Goal: Information Seeking & Learning: Learn about a topic

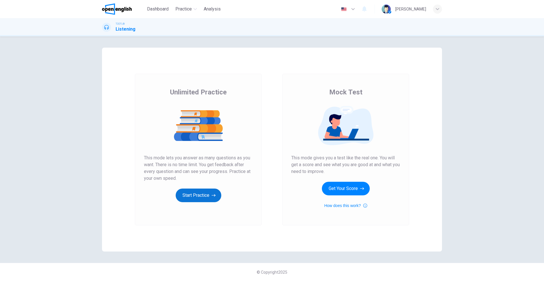
click at [205, 200] on button "Start Practice" at bounding box center [199, 196] width 46 height 14
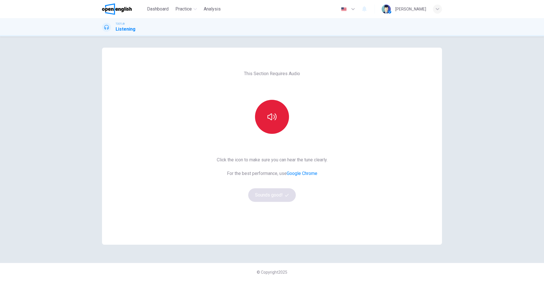
click at [272, 117] on icon "button" at bounding box center [272, 116] width 9 height 9
click at [271, 189] on button "Sounds good!" at bounding box center [272, 195] width 48 height 14
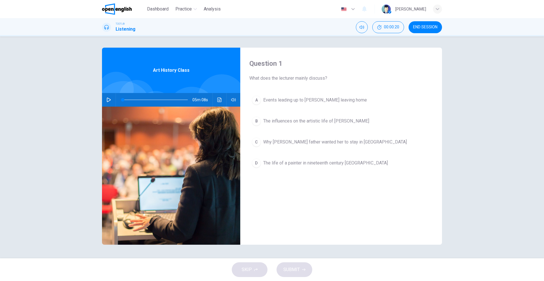
click at [33, 71] on div "Question 1 What does the lecturer mainly discuss? A Events leading up to [PERSO…" at bounding box center [272, 147] width 544 height 222
click at [117, 96] on div at bounding box center [154, 100] width 77 height 14
click at [111, 101] on button "button" at bounding box center [108, 100] width 9 height 14
click at [124, 99] on span at bounding box center [123, 99] width 3 height 3
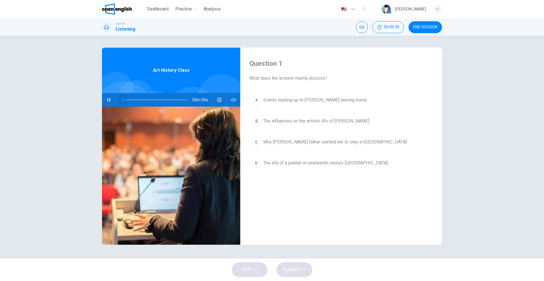
click at [124, 100] on span at bounding box center [123, 99] width 3 height 3
click at [124, 99] on span at bounding box center [123, 99] width 3 height 3
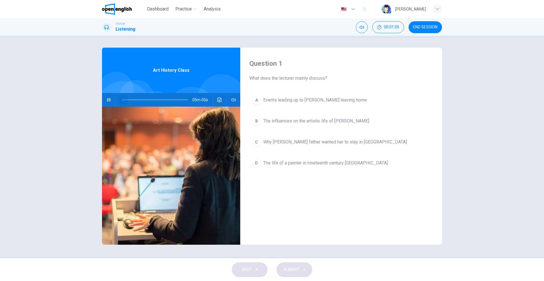
click at [124, 99] on span at bounding box center [123, 99] width 3 height 3
click at [124, 99] on span at bounding box center [124, 99] width 3 height 3
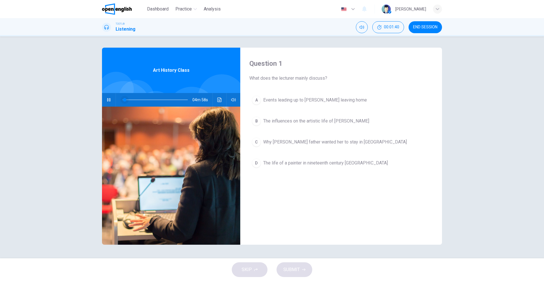
click at [124, 99] on span at bounding box center [124, 99] width 3 height 3
click at [104, 102] on div "04m 58s" at bounding box center [171, 100] width 138 height 14
click at [108, 102] on button "button" at bounding box center [108, 100] width 9 height 14
click at [223, 102] on button "Click to see the audio transcription" at bounding box center [219, 100] width 9 height 14
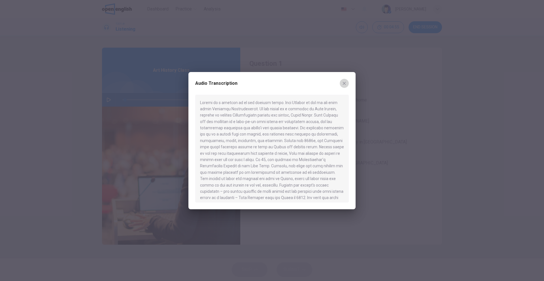
click at [346, 82] on icon "button" at bounding box center [344, 83] width 5 height 5
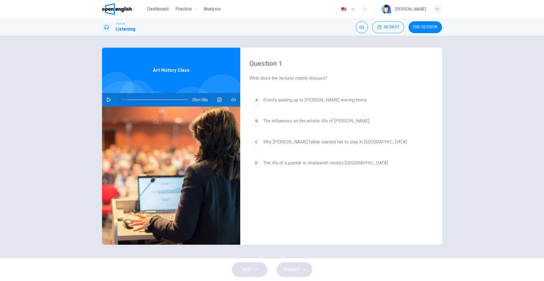
drag, startPoint x: 125, startPoint y: 99, endPoint x: 121, endPoint y: 98, distance: 4.1
click at [121, 98] on span at bounding box center [122, 99] width 3 height 3
click at [115, 99] on div "05m 08s" at bounding box center [171, 100] width 138 height 14
click at [107, 101] on icon "button" at bounding box center [109, 100] width 5 height 5
drag, startPoint x: 123, startPoint y: 98, endPoint x: 112, endPoint y: 97, distance: 11.1
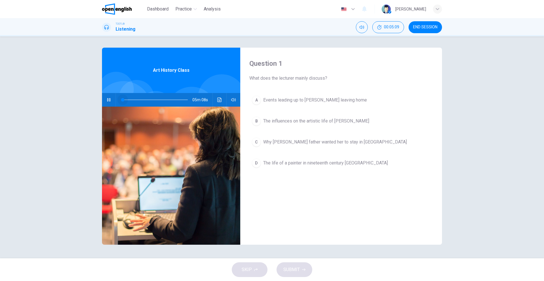
click at [112, 97] on div "05m 08s" at bounding box center [171, 100] width 138 height 14
click at [111, 97] on button "button" at bounding box center [108, 100] width 9 height 14
click at [222, 99] on icon "Click to see the audio transcription" at bounding box center [219, 100] width 5 height 5
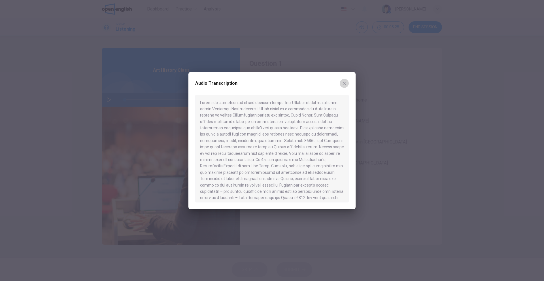
click at [344, 86] on button "button" at bounding box center [344, 83] width 9 height 9
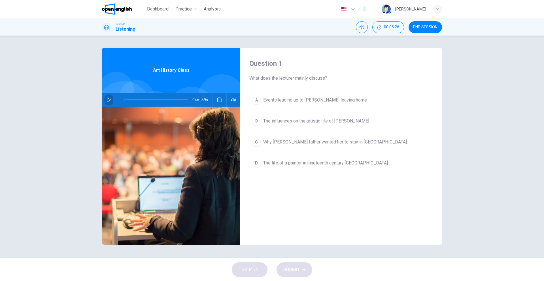
click at [112, 98] on button "button" at bounding box center [108, 100] width 9 height 14
click at [124, 100] on span at bounding box center [124, 99] width 3 height 3
click at [123, 100] on span at bounding box center [124, 99] width 3 height 3
click at [124, 100] on span at bounding box center [125, 99] width 3 height 3
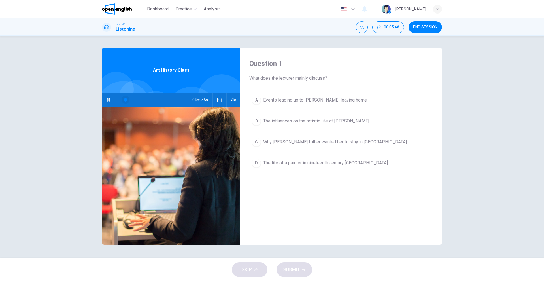
click at [124, 100] on span at bounding box center [125, 99] width 3 height 3
click at [124, 100] on span at bounding box center [124, 99] width 3 height 3
click at [124, 100] on span at bounding box center [125, 99] width 3 height 3
click at [124, 100] on span at bounding box center [124, 99] width 3 height 3
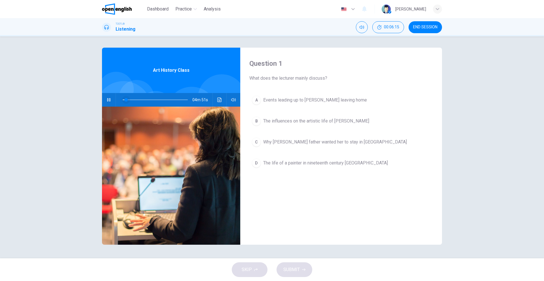
click at [124, 100] on span at bounding box center [125, 99] width 3 height 3
click at [124, 100] on span at bounding box center [124, 99] width 3 height 3
click at [125, 100] on span at bounding box center [126, 99] width 3 height 3
click at [124, 100] on span at bounding box center [124, 99] width 3 height 3
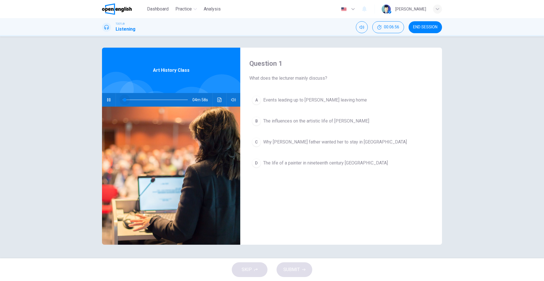
click at [124, 100] on span at bounding box center [124, 99] width 3 height 3
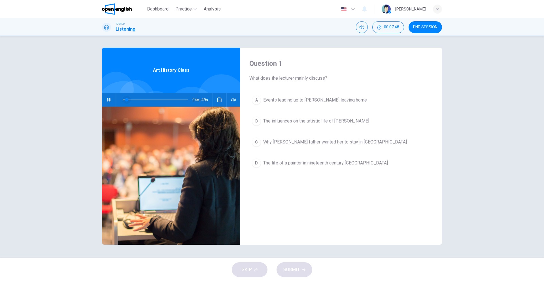
click at [125, 100] on span at bounding box center [126, 99] width 3 height 3
click at [124, 100] on span at bounding box center [124, 99] width 3 height 3
click at [126, 100] on span at bounding box center [127, 99] width 3 height 3
click at [110, 101] on icon "button" at bounding box center [109, 100] width 5 height 5
click at [219, 101] on icon "Click to see the audio transcription" at bounding box center [219, 100] width 4 height 5
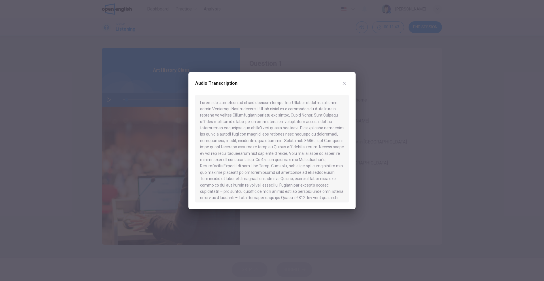
click at [344, 86] on button "button" at bounding box center [344, 83] width 9 height 9
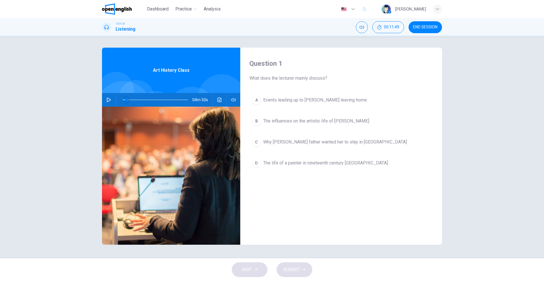
click at [125, 99] on span at bounding box center [126, 99] width 3 height 3
click at [110, 99] on icon "button" at bounding box center [109, 100] width 4 height 5
click at [125, 99] on span at bounding box center [126, 99] width 3 height 3
click at [124, 99] on span at bounding box center [124, 99] width 3 height 3
click at [124, 99] on span at bounding box center [123, 99] width 3 height 3
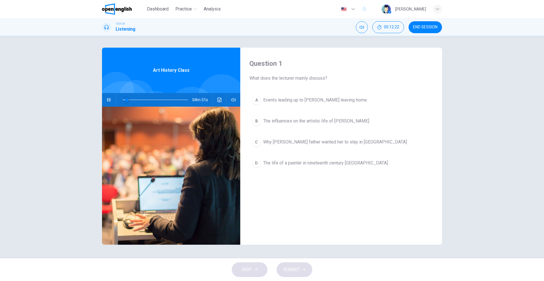
click at [126, 99] on span at bounding box center [126, 99] width 3 height 3
click at [126, 99] on span at bounding box center [125, 99] width 3 height 3
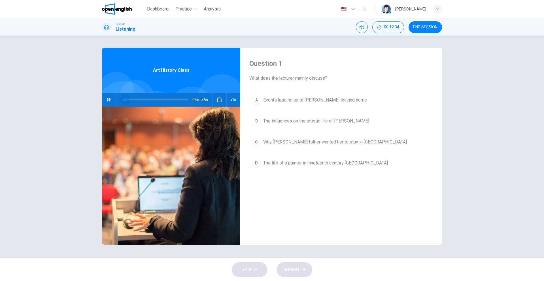
click at [126, 99] on span at bounding box center [125, 99] width 3 height 3
click at [107, 101] on icon "button" at bounding box center [109, 100] width 5 height 5
click at [111, 101] on button "button" at bounding box center [108, 100] width 9 height 14
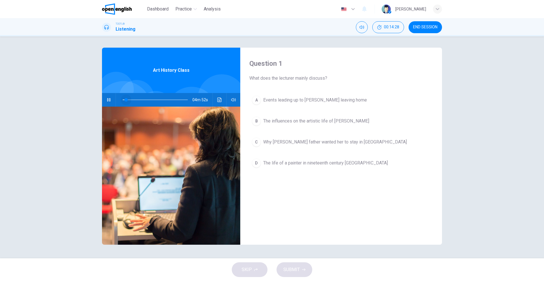
click at [126, 100] on span at bounding box center [125, 99] width 3 height 3
click at [126, 99] on span at bounding box center [127, 99] width 3 height 3
click at [127, 99] on span at bounding box center [126, 99] width 3 height 3
click at [128, 99] on span at bounding box center [127, 99] width 3 height 3
click at [127, 99] on span at bounding box center [126, 99] width 3 height 3
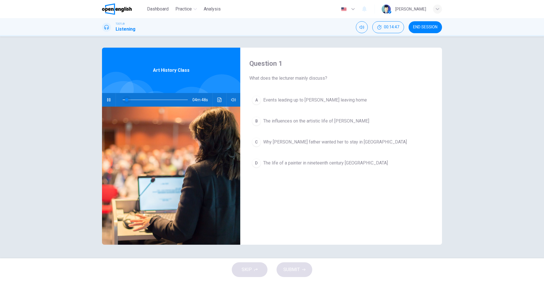
click at [128, 99] on span at bounding box center [126, 99] width 3 height 3
click at [127, 99] on span at bounding box center [127, 99] width 3 height 3
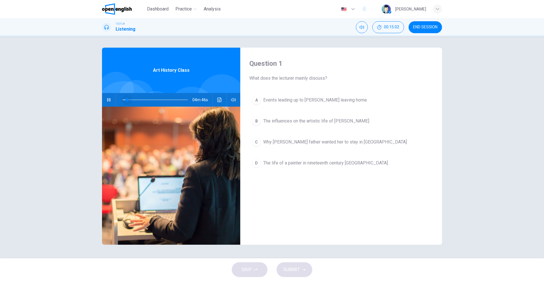
click at [127, 99] on span at bounding box center [127, 99] width 3 height 3
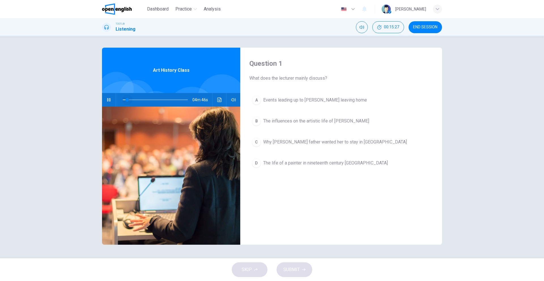
click at [127, 99] on span at bounding box center [127, 99] width 3 height 3
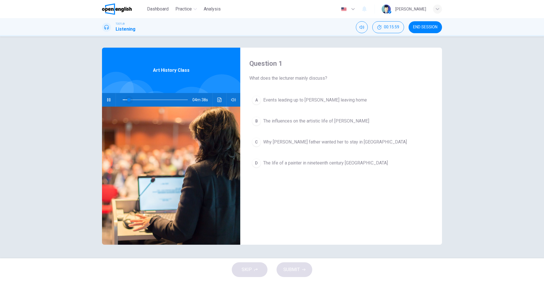
click at [127, 99] on span at bounding box center [128, 99] width 3 height 3
click at [127, 99] on span at bounding box center [127, 99] width 3 height 3
click at [108, 99] on icon "button" at bounding box center [108, 99] width 3 height 3
click at [220, 101] on icon "Click to see the audio transcription" at bounding box center [219, 100] width 4 height 5
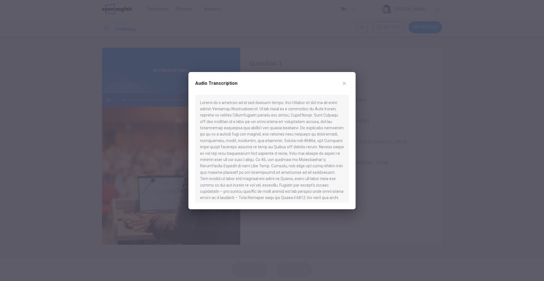
click at [344, 83] on icon "button" at bounding box center [344, 83] width 3 height 3
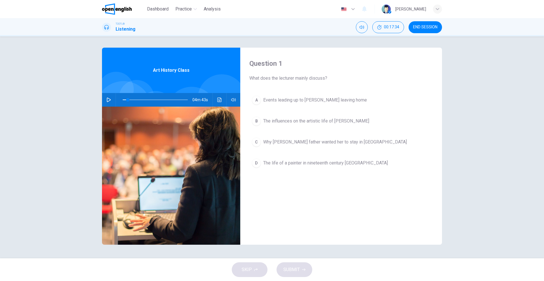
click at [109, 104] on button "button" at bounding box center [108, 100] width 9 height 14
click at [126, 99] on span at bounding box center [125, 99] width 3 height 3
click at [127, 99] on span at bounding box center [126, 99] width 3 height 3
click at [127, 99] on span at bounding box center [127, 99] width 3 height 3
click at [127, 99] on span at bounding box center [126, 99] width 3 height 3
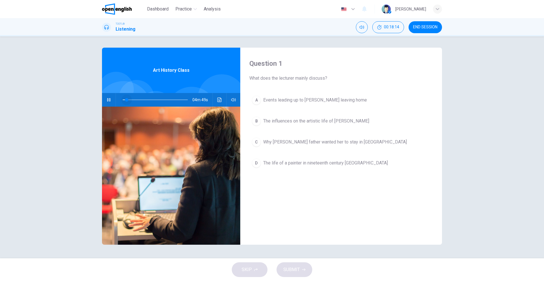
click at [127, 99] on span at bounding box center [126, 99] width 3 height 3
click at [110, 101] on icon "button" at bounding box center [108, 99] width 3 height 3
click at [110, 102] on icon "button" at bounding box center [109, 100] width 5 height 5
click at [126, 99] on span at bounding box center [126, 99] width 3 height 3
click at [128, 99] on span at bounding box center [127, 99] width 3 height 3
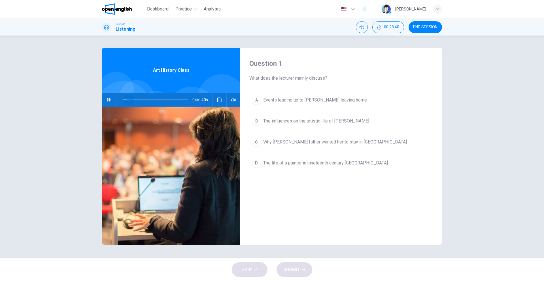
click at [128, 99] on span at bounding box center [128, 99] width 3 height 3
click at [127, 99] on span at bounding box center [127, 99] width 3 height 3
click at [127, 99] on span at bounding box center [128, 99] width 3 height 3
click at [128, 99] on span at bounding box center [128, 99] width 3 height 3
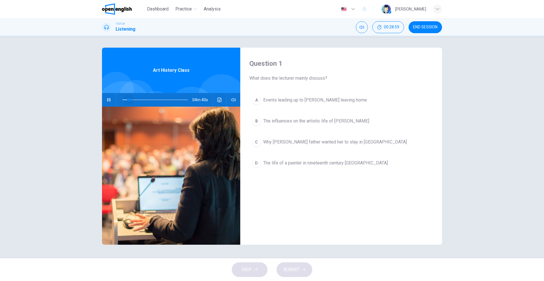
click at [128, 99] on span at bounding box center [128, 99] width 3 height 3
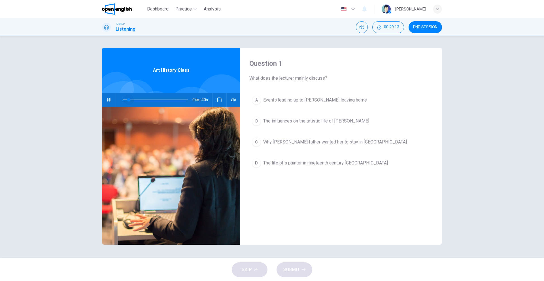
click at [128, 99] on span at bounding box center [128, 99] width 3 height 3
click at [128, 99] on span at bounding box center [129, 99] width 3 height 3
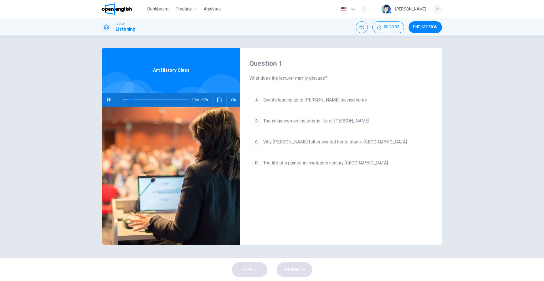
click at [128, 99] on span at bounding box center [129, 99] width 3 height 3
click at [109, 99] on icon "button" at bounding box center [109, 100] width 5 height 5
click at [222, 98] on icon "Click to see the audio transcription" at bounding box center [219, 100] width 5 height 5
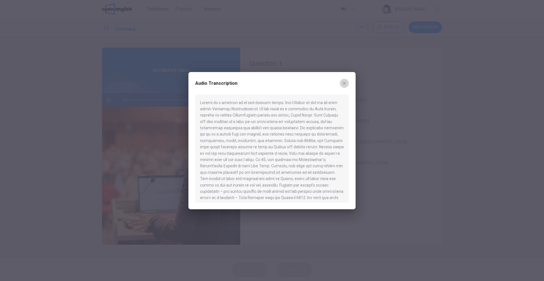
click at [345, 86] on button "button" at bounding box center [344, 83] width 9 height 9
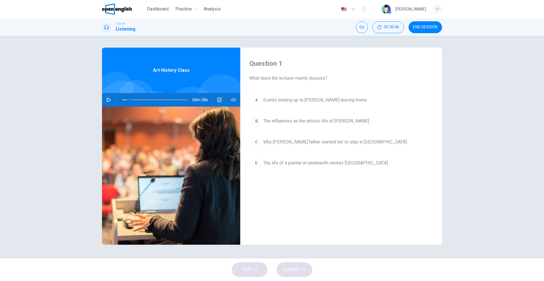
click at [127, 99] on span at bounding box center [128, 99] width 3 height 3
click at [108, 101] on icon "button" at bounding box center [109, 100] width 5 height 5
click at [129, 99] on span at bounding box center [129, 99] width 3 height 3
click at [127, 99] on span at bounding box center [127, 99] width 3 height 3
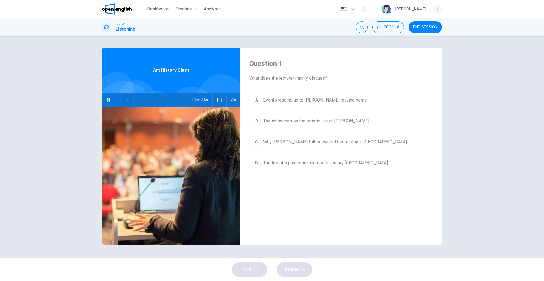
click at [127, 99] on span at bounding box center [127, 99] width 3 height 3
click at [106, 102] on button "button" at bounding box center [108, 100] width 9 height 14
click at [112, 100] on button "button" at bounding box center [108, 100] width 9 height 14
click at [128, 100] on span at bounding box center [129, 99] width 3 height 3
click at [129, 99] on span at bounding box center [128, 99] width 3 height 3
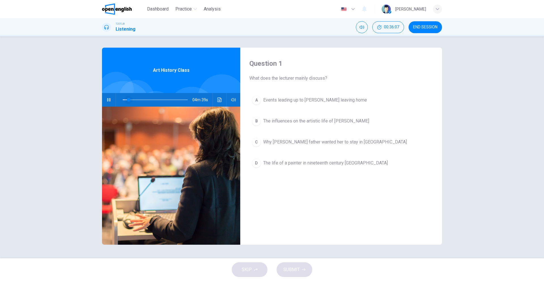
click at [129, 99] on span at bounding box center [128, 99] width 3 height 3
click at [129, 99] on span at bounding box center [129, 99] width 3 height 3
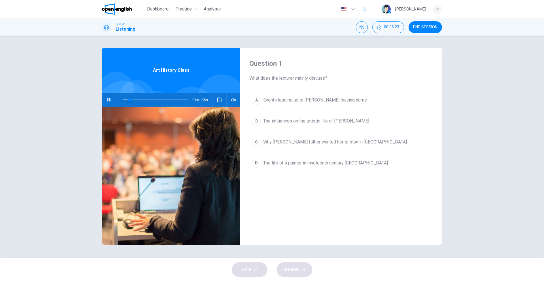
click at [129, 99] on span at bounding box center [129, 99] width 3 height 3
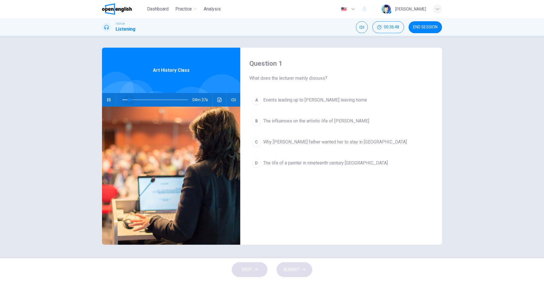
click at [129, 99] on span at bounding box center [129, 99] width 3 height 3
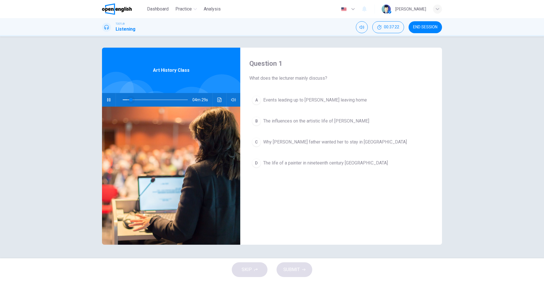
click at [129, 99] on span at bounding box center [130, 99] width 3 height 3
click at [129, 99] on span at bounding box center [129, 99] width 3 height 3
click at [130, 99] on span at bounding box center [131, 99] width 3 height 3
click at [129, 99] on span at bounding box center [129, 99] width 3 height 3
click at [109, 105] on button "button" at bounding box center [108, 100] width 9 height 14
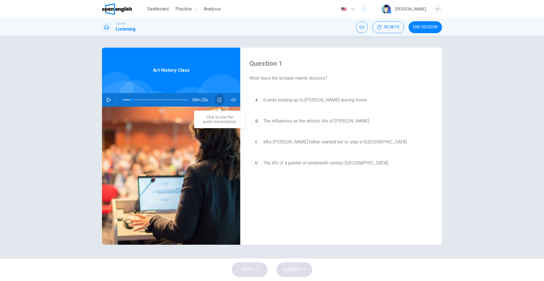
click at [223, 101] on button "Click to see the audio transcription" at bounding box center [219, 100] width 9 height 14
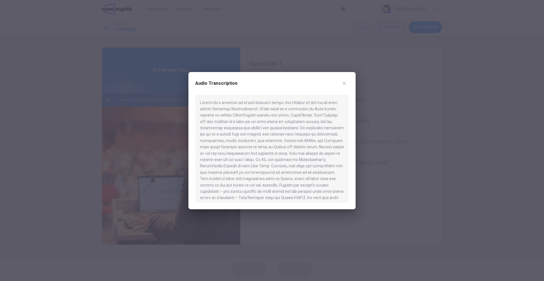
drag, startPoint x: 294, startPoint y: 133, endPoint x: 268, endPoint y: 81, distance: 58.1
click at [344, 88] on button "button" at bounding box center [344, 83] width 9 height 9
type input "**"
